Goal: Task Accomplishment & Management: Manage account settings

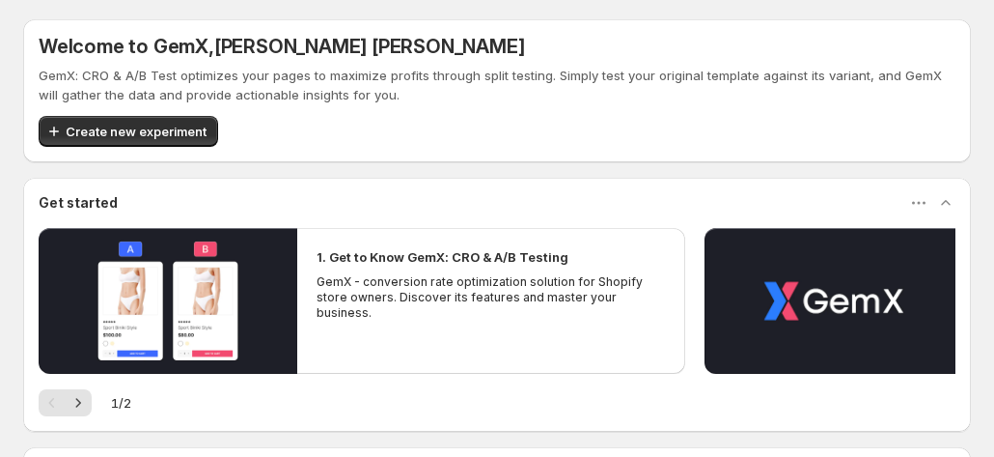
scroll to position [217, 0]
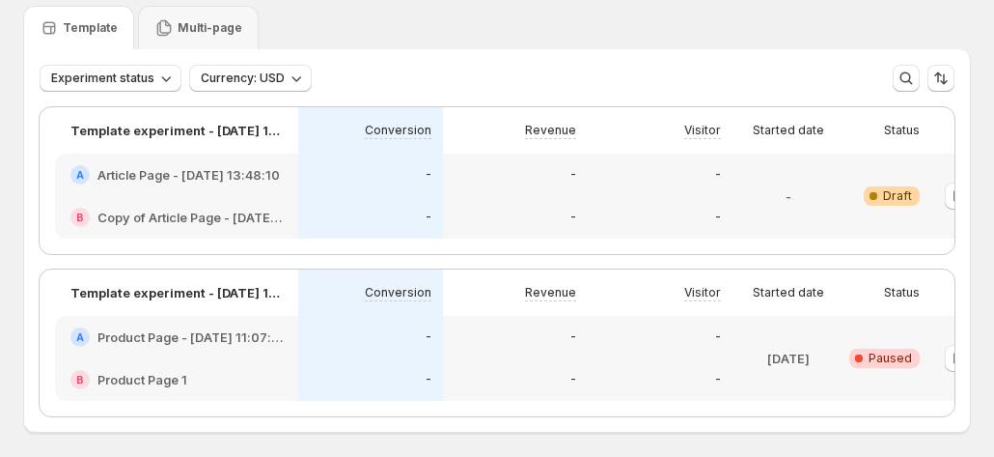
scroll to position [97, 0]
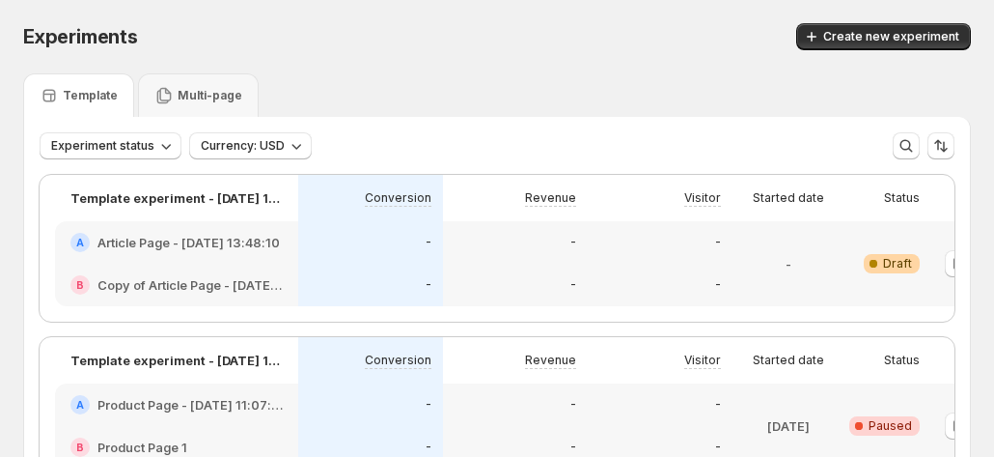
scroll to position [0, 107]
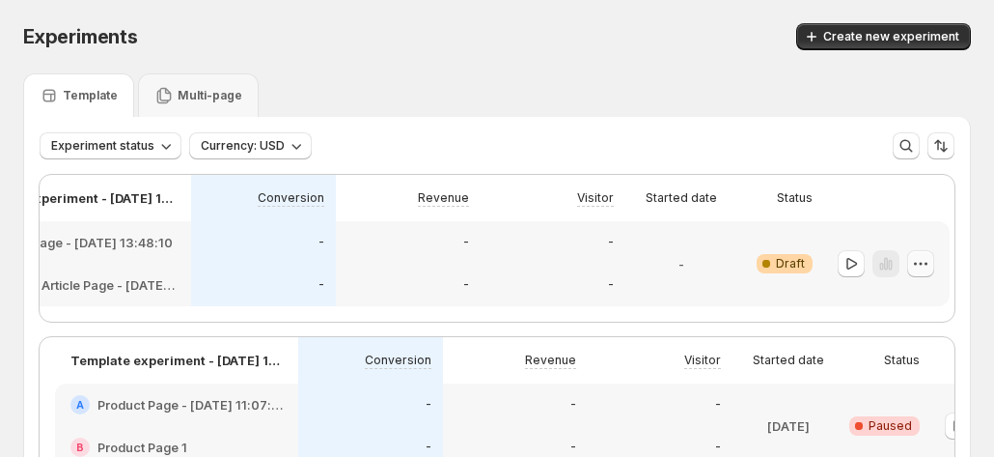
click at [912, 257] on icon "button" at bounding box center [920, 263] width 19 height 19
click at [900, 295] on span "Edit" at bounding box center [896, 302] width 21 height 15
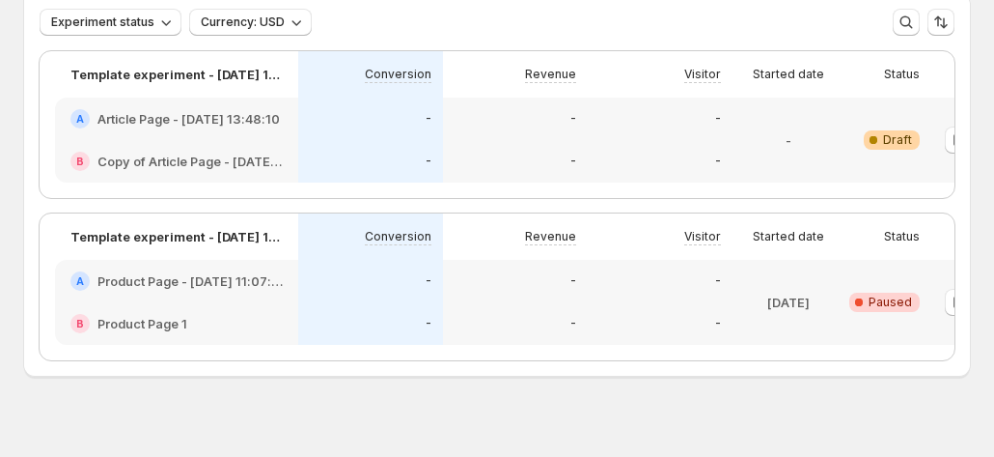
scroll to position [70, 0]
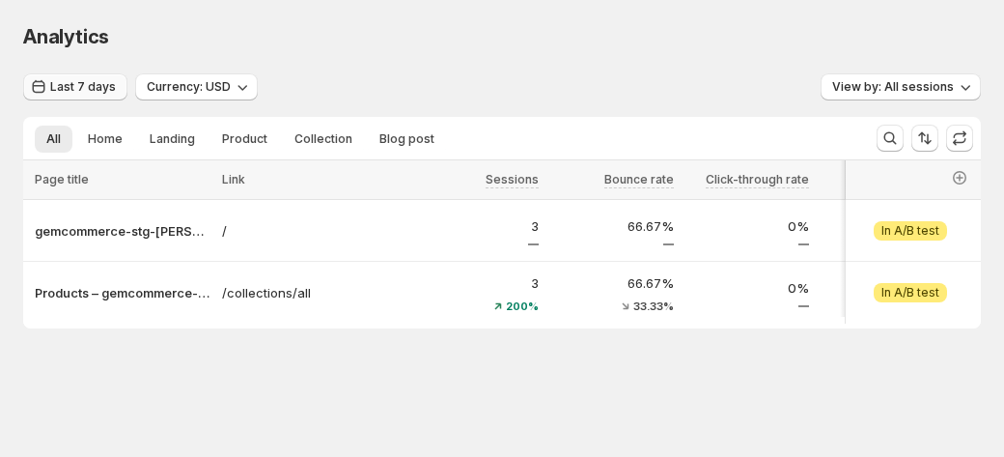
click at [60, 80] on span "Last 7 days" at bounding box center [83, 86] width 66 height 15
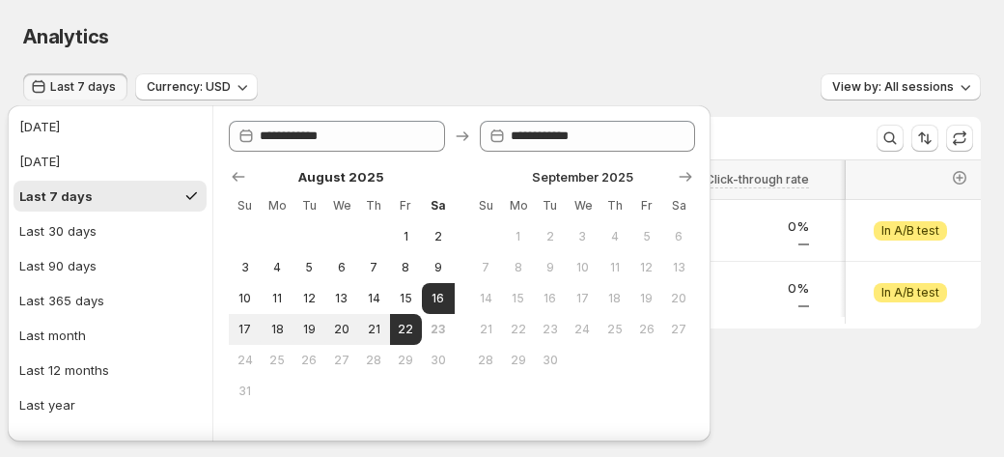
click at [60, 80] on span "Last 7 days" at bounding box center [83, 86] width 66 height 15
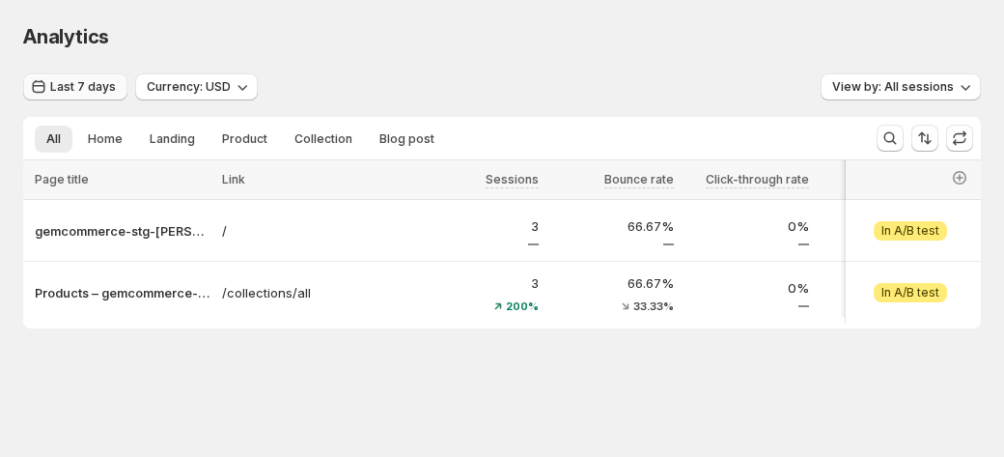
click at [63, 80] on span "Last 7 days" at bounding box center [83, 86] width 66 height 15
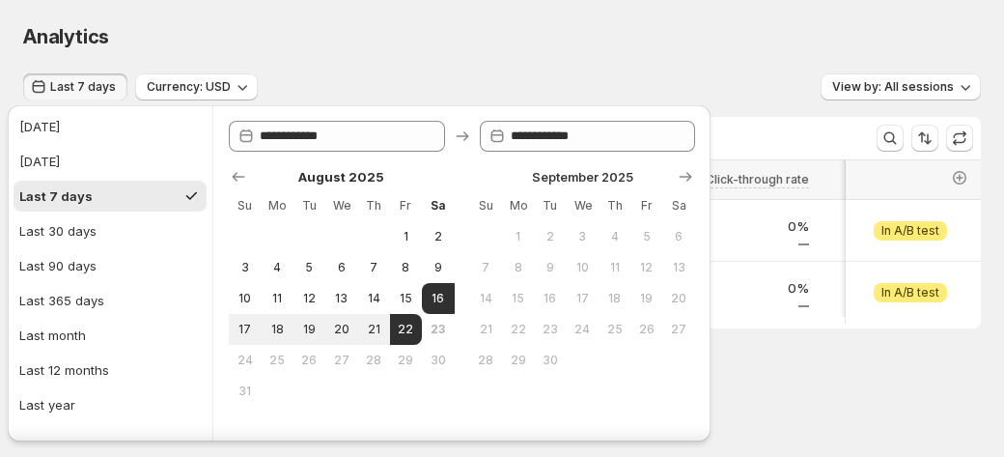
click at [65, 76] on button "Last 7 days" at bounding box center [75, 86] width 104 height 27
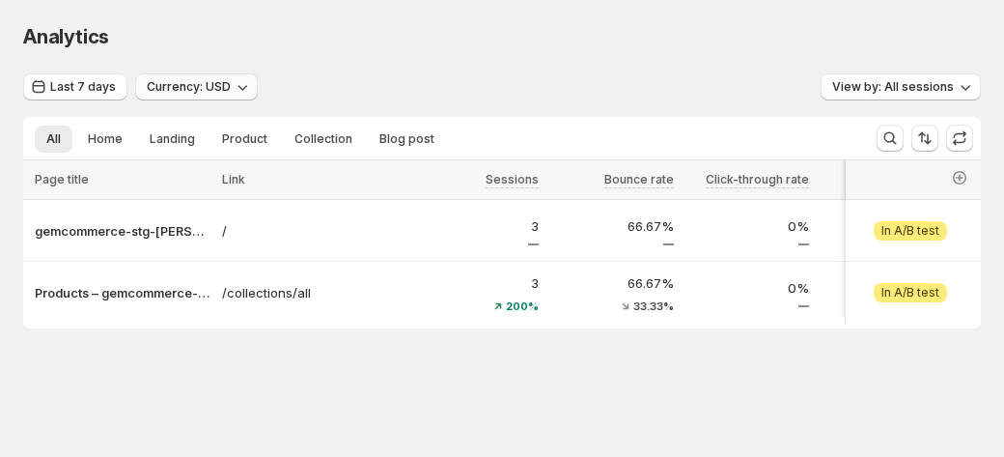
click at [242, 87] on icon "button" at bounding box center [242, 86] width 19 height 19
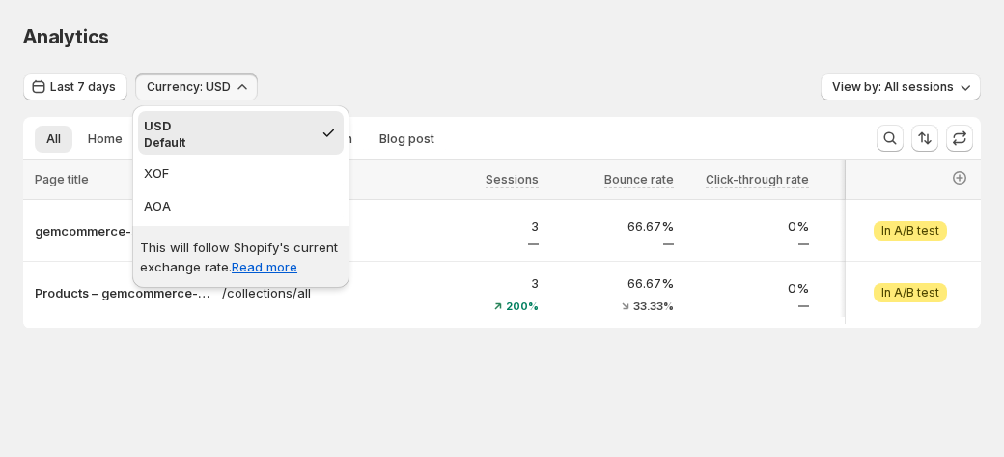
click at [432, 79] on div "Last 7 days Currency: USD View by: All sessions" at bounding box center [502, 87] width 958 height 28
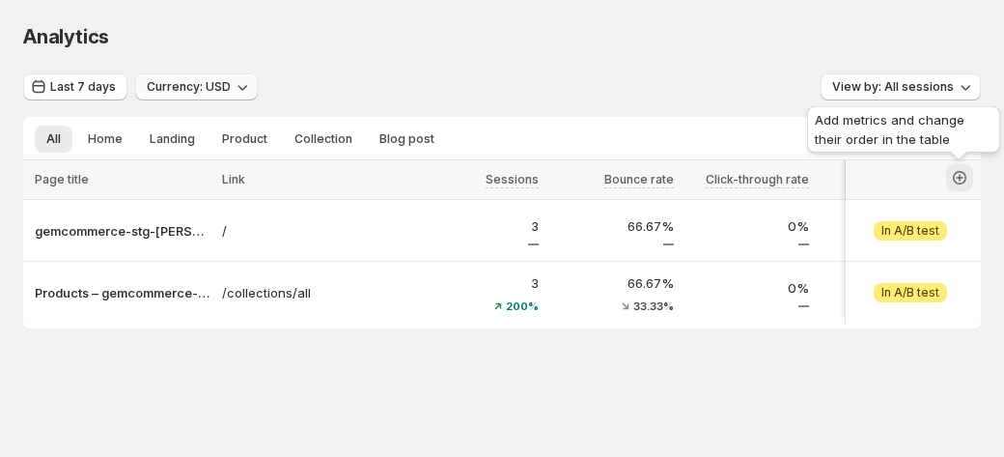
click at [958, 176] on icon "button" at bounding box center [959, 177] width 19 height 19
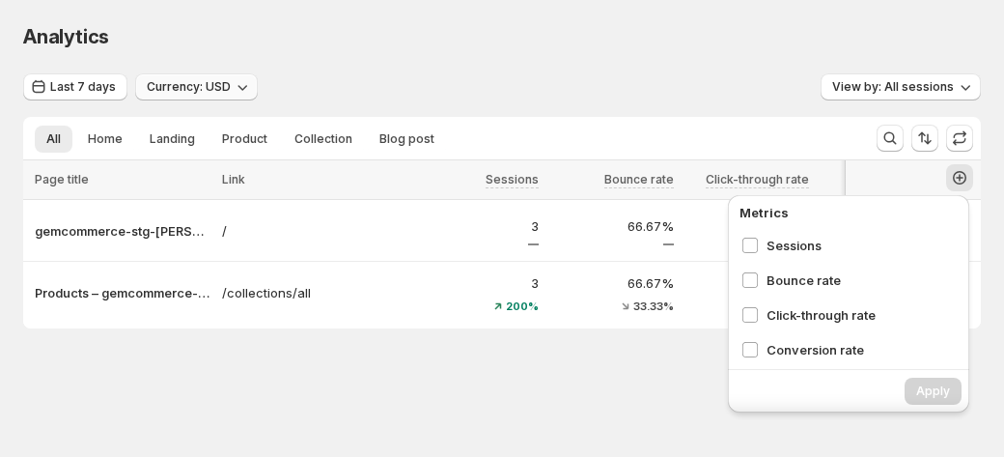
click at [626, 70] on div "Analytics. This page is ready Analytics" at bounding box center [502, 36] width 958 height 73
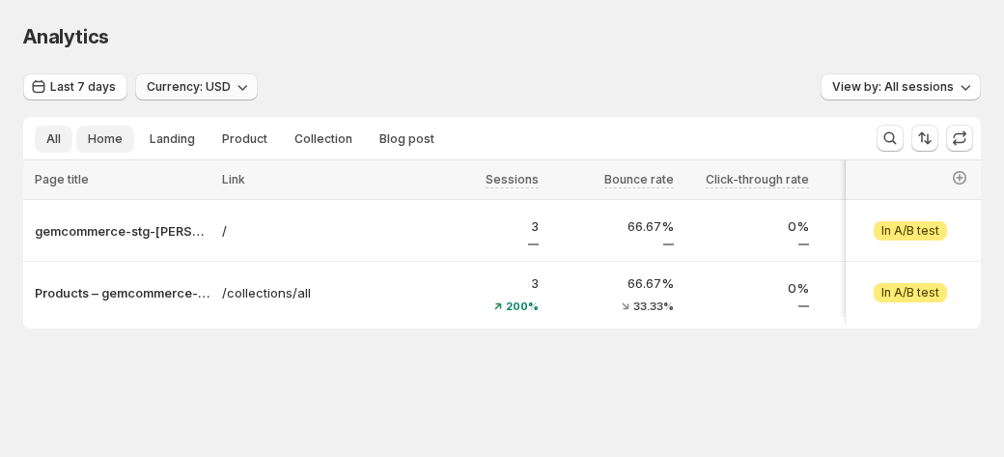
click at [114, 138] on span "Home" at bounding box center [105, 138] width 35 height 15
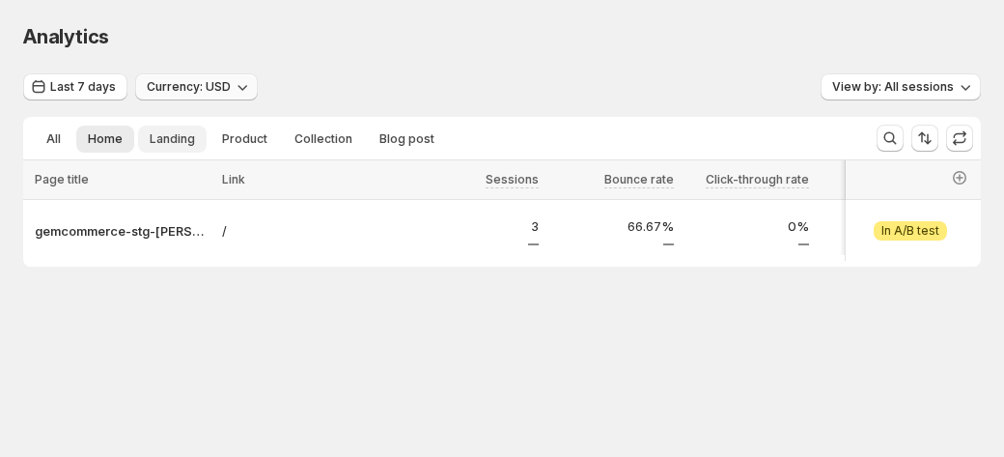
click at [172, 138] on span "Landing" at bounding box center [172, 138] width 45 height 15
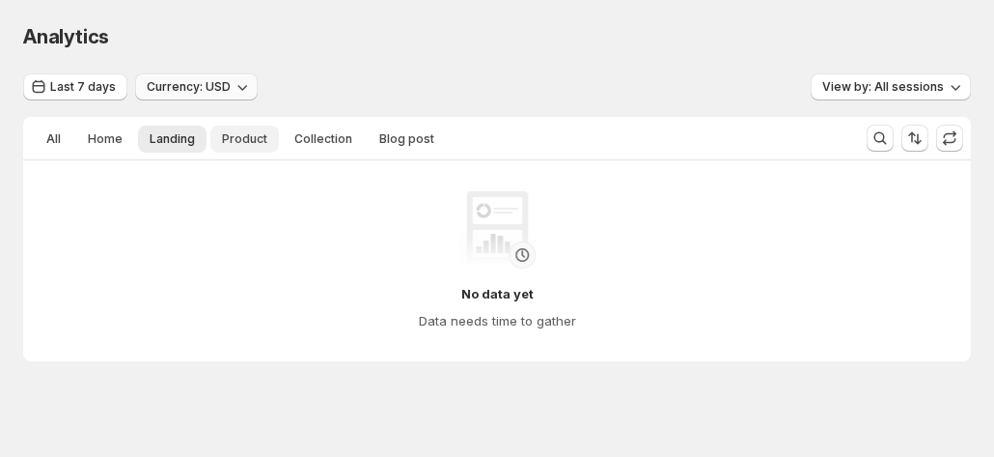
click at [250, 138] on span "Product" at bounding box center [244, 138] width 45 height 15
click at [319, 143] on span "Collection" at bounding box center [323, 138] width 58 height 15
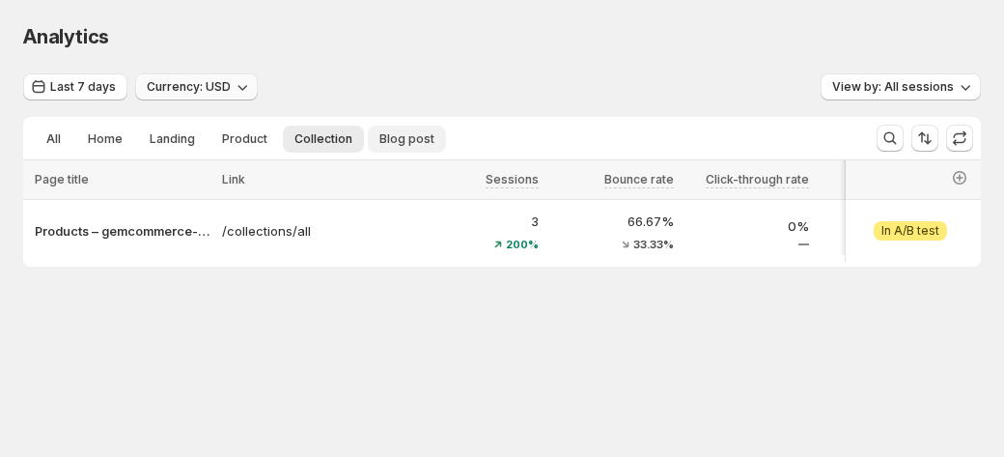
click at [382, 140] on span "Blog post" at bounding box center [406, 138] width 55 height 15
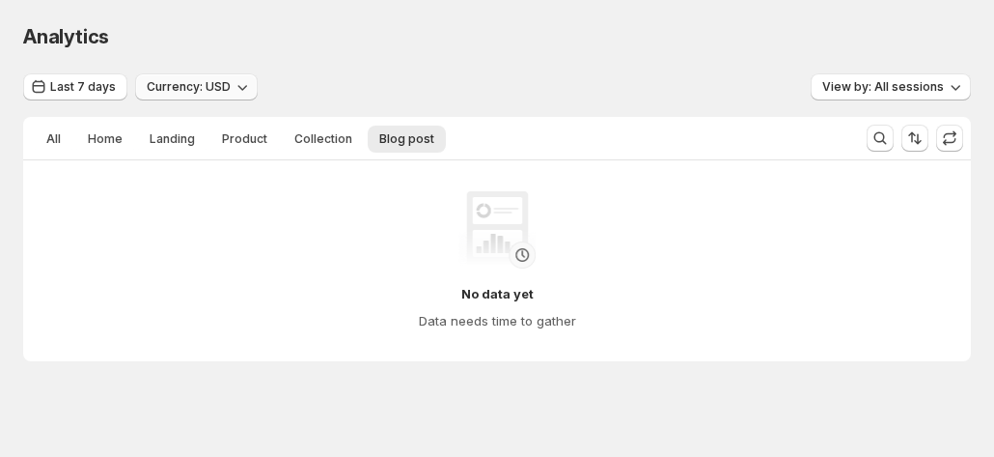
click at [457, 55] on div "Analytics. This page is ready Analytics" at bounding box center [497, 36] width 948 height 73
click at [48, 138] on span "All" at bounding box center [53, 138] width 14 height 15
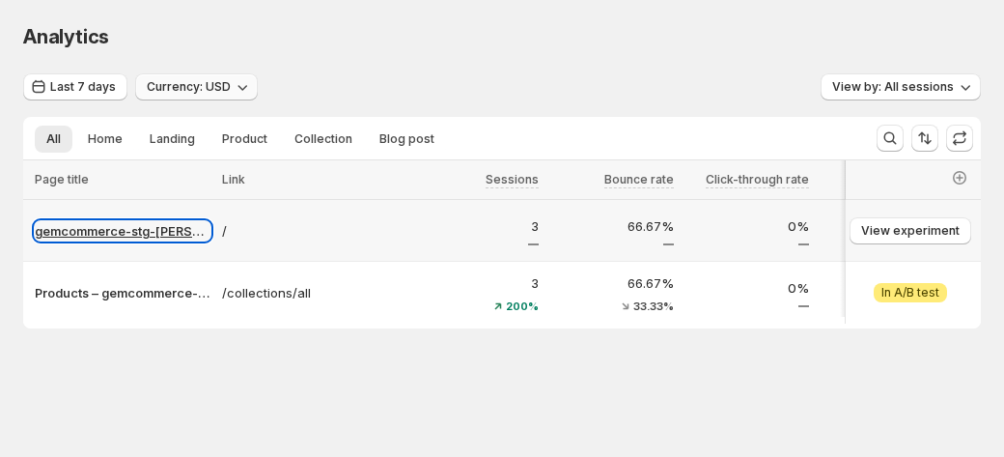
click at [87, 231] on p "gemcommerce-stg-[PERSON_NAME]" at bounding box center [123, 230] width 176 height 19
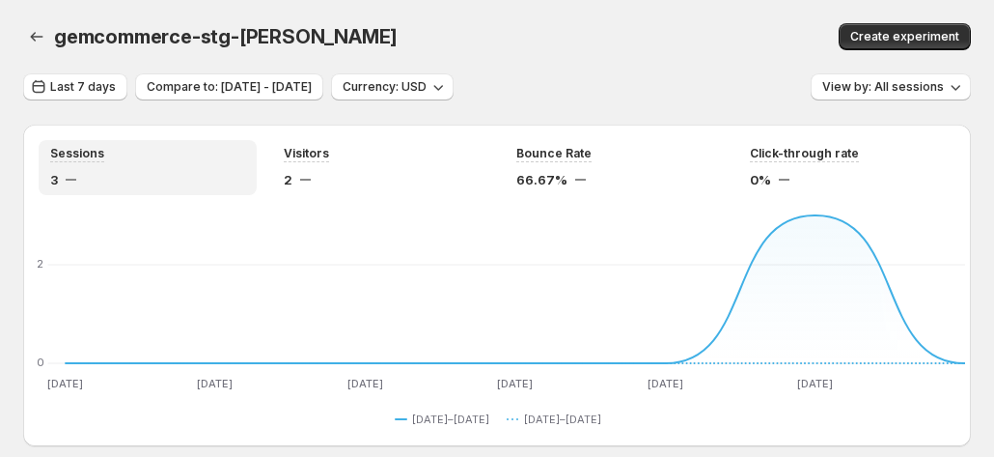
click at [193, 188] on div "3" at bounding box center [147, 179] width 195 height 19
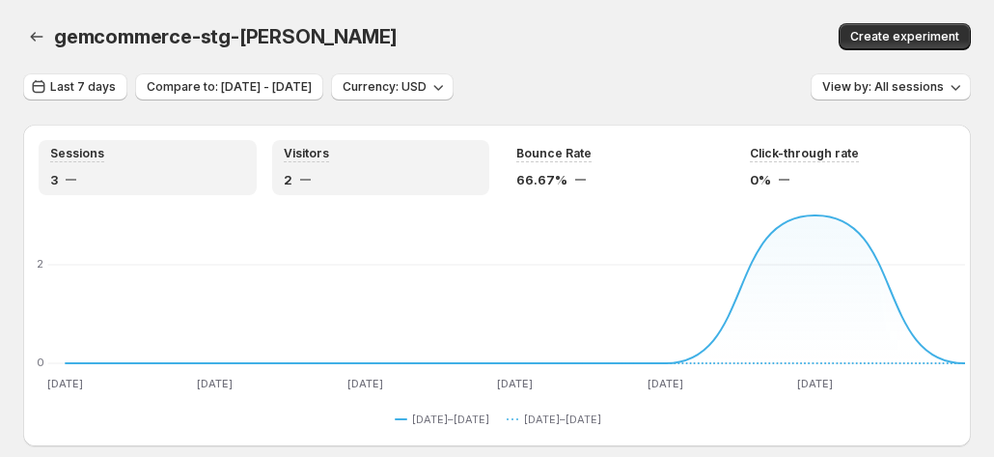
click at [329, 182] on div "2" at bounding box center [381, 179] width 195 height 19
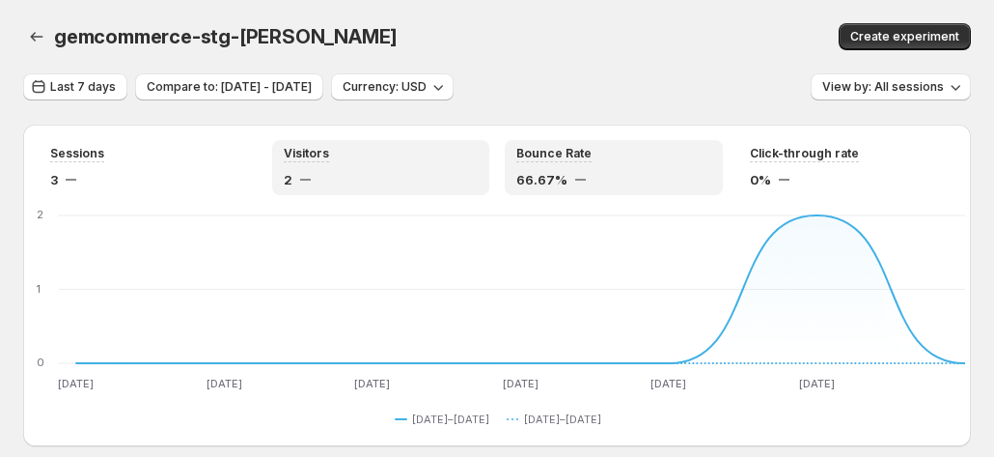
click at [589, 181] on div "66.67%" at bounding box center [613, 179] width 195 height 19
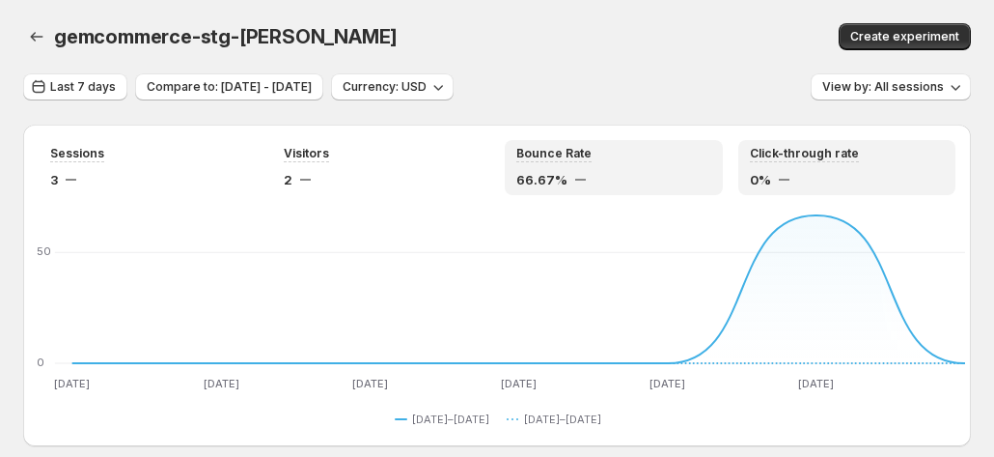
click at [830, 181] on div "0%" at bounding box center [847, 179] width 195 height 19
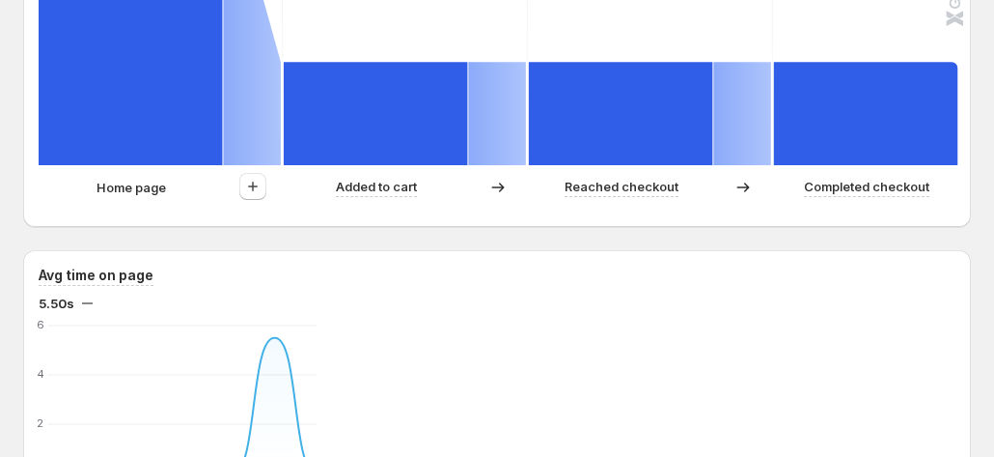
scroll to position [772, 0]
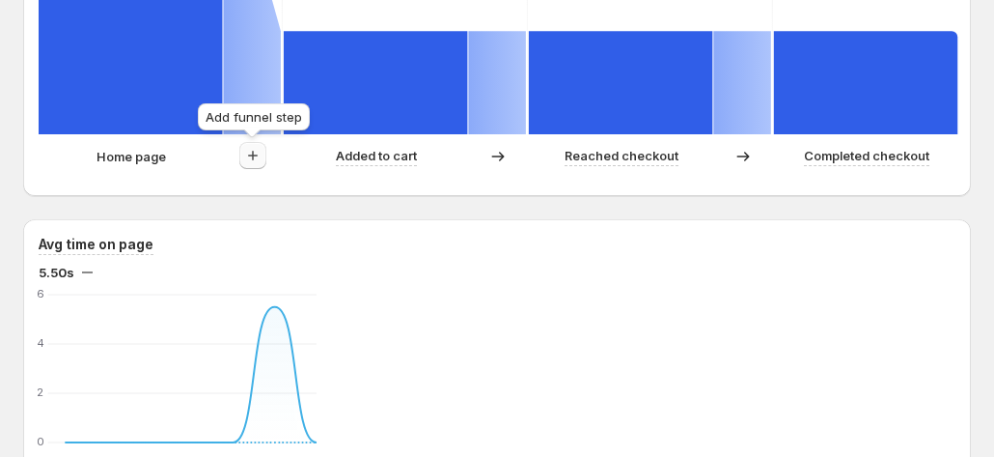
click at [255, 159] on icon "button" at bounding box center [252, 155] width 19 height 19
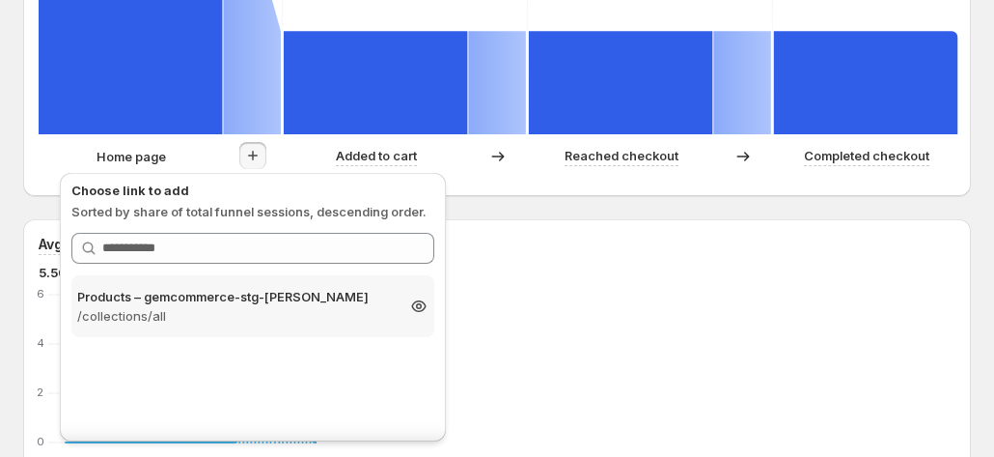
click at [196, 323] on p "/collections/all" at bounding box center [235, 315] width 317 height 19
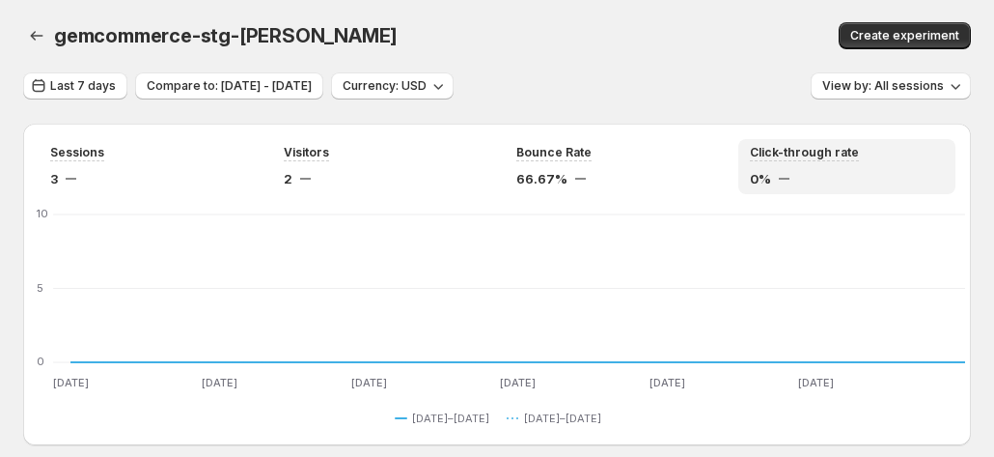
scroll to position [0, 0]
click at [652, 75] on div "Last 7 days Compare to: [DATE] - [DATE] Currency: USD View by: All sessions" at bounding box center [497, 87] width 948 height 28
